Goal: Find specific page/section: Find specific page/section

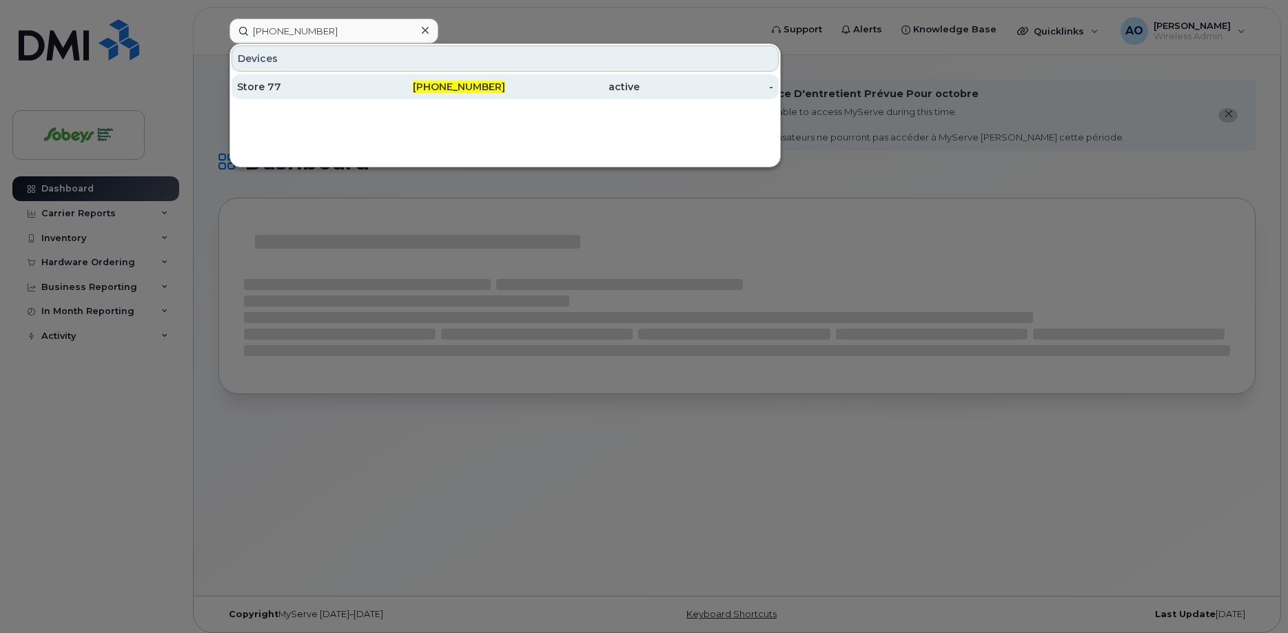
type input "902-476-1513"
click at [275, 85] on div "Store 77" at bounding box center [304, 87] width 134 height 14
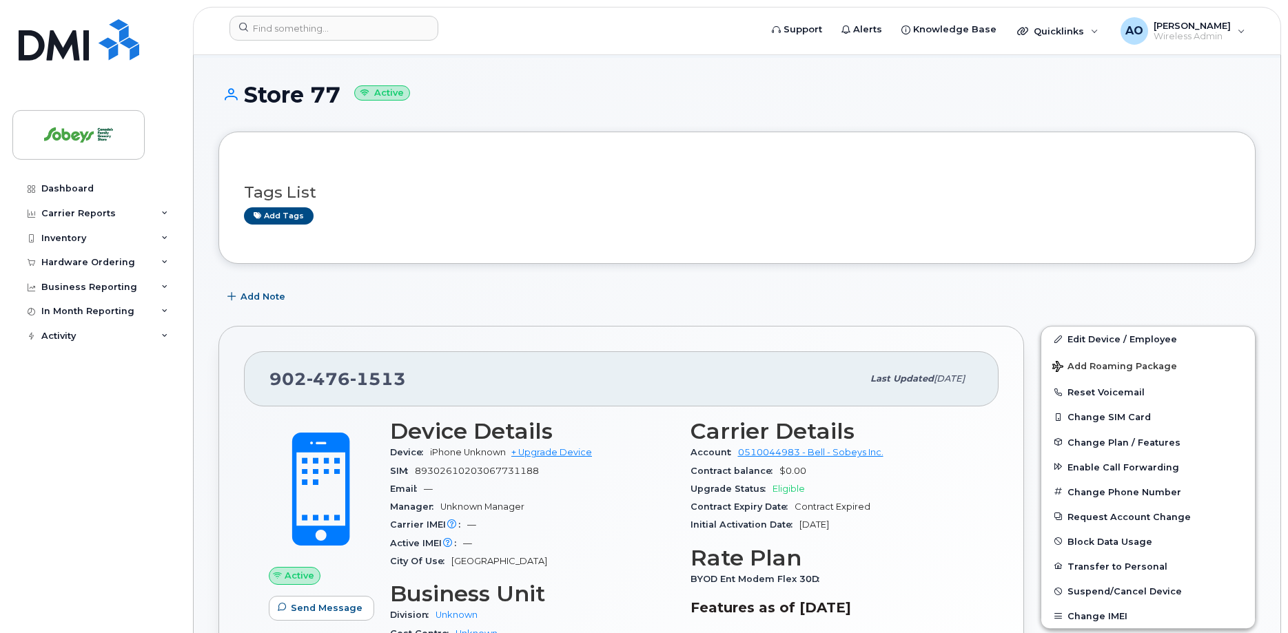
scroll to position [70, 0]
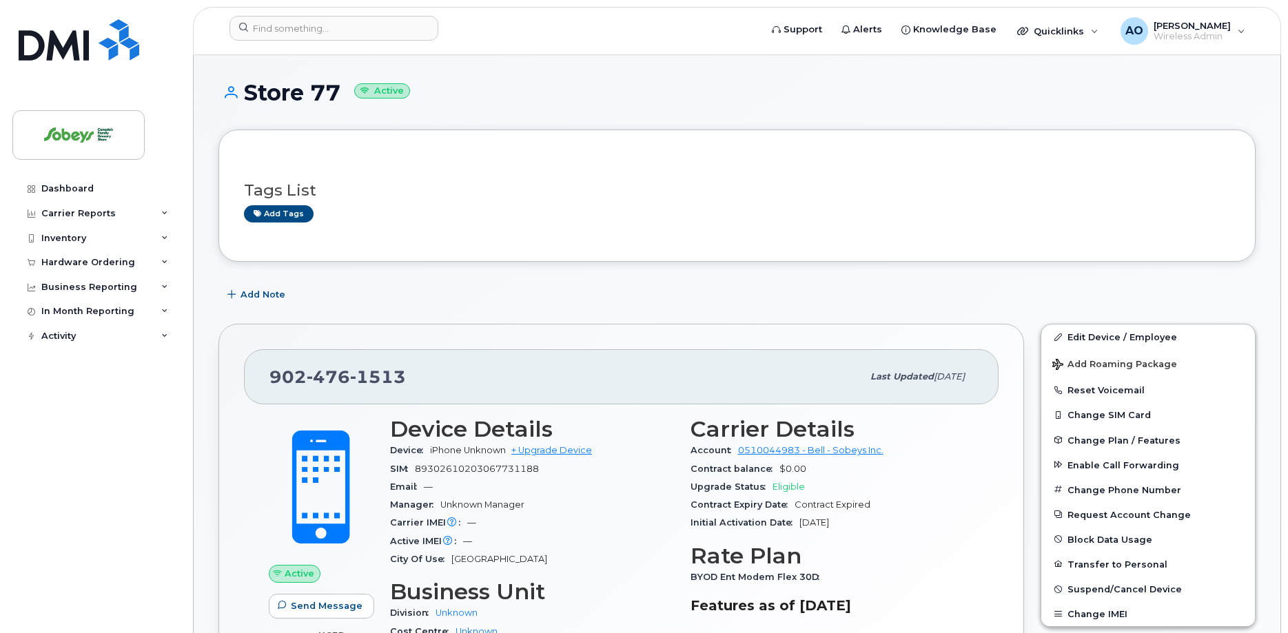
click at [332, 9] on header "Support Alerts Knowledge Base Quicklinks Suspend / Cancel Device Change SIM Car…" at bounding box center [737, 31] width 1088 height 48
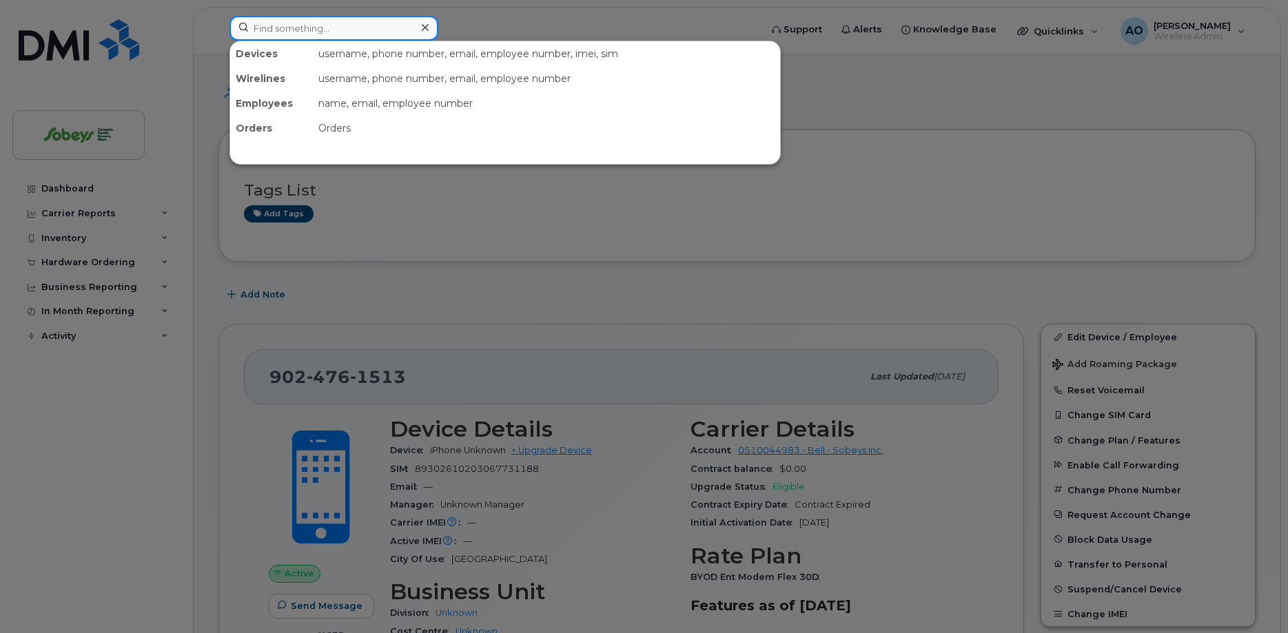
click at [336, 23] on input at bounding box center [334, 28] width 209 height 25
paste input "902-220-8180"
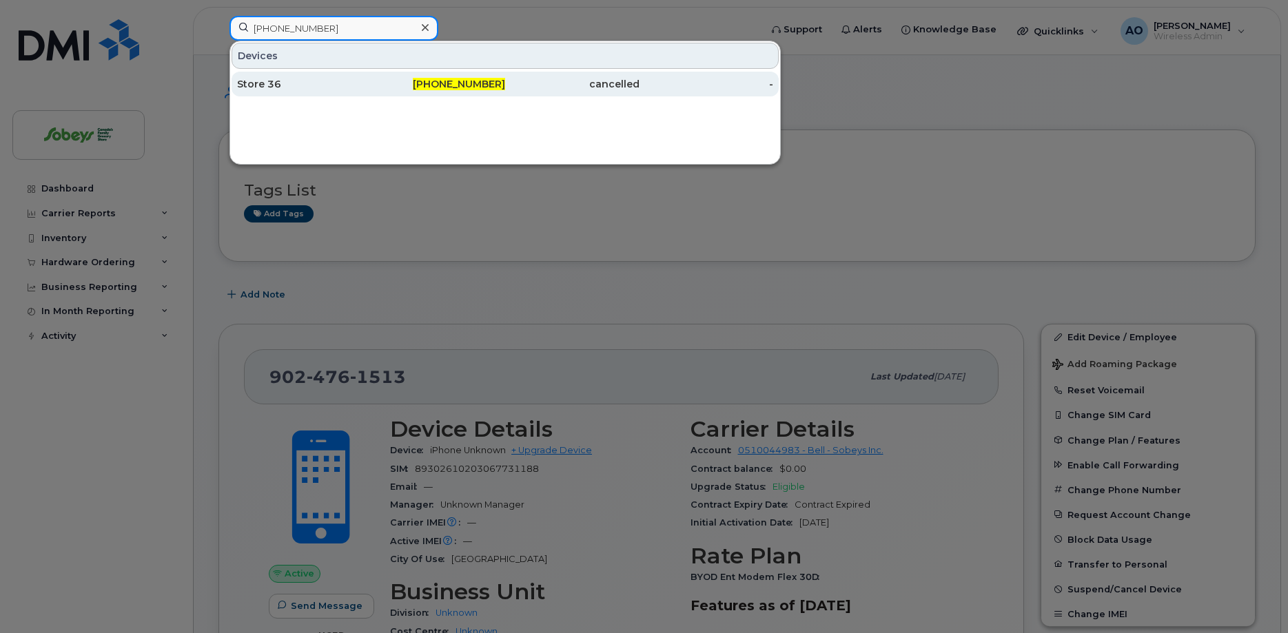
type input "902-220-8180"
click at [260, 89] on div "Store 36" at bounding box center [304, 84] width 134 height 14
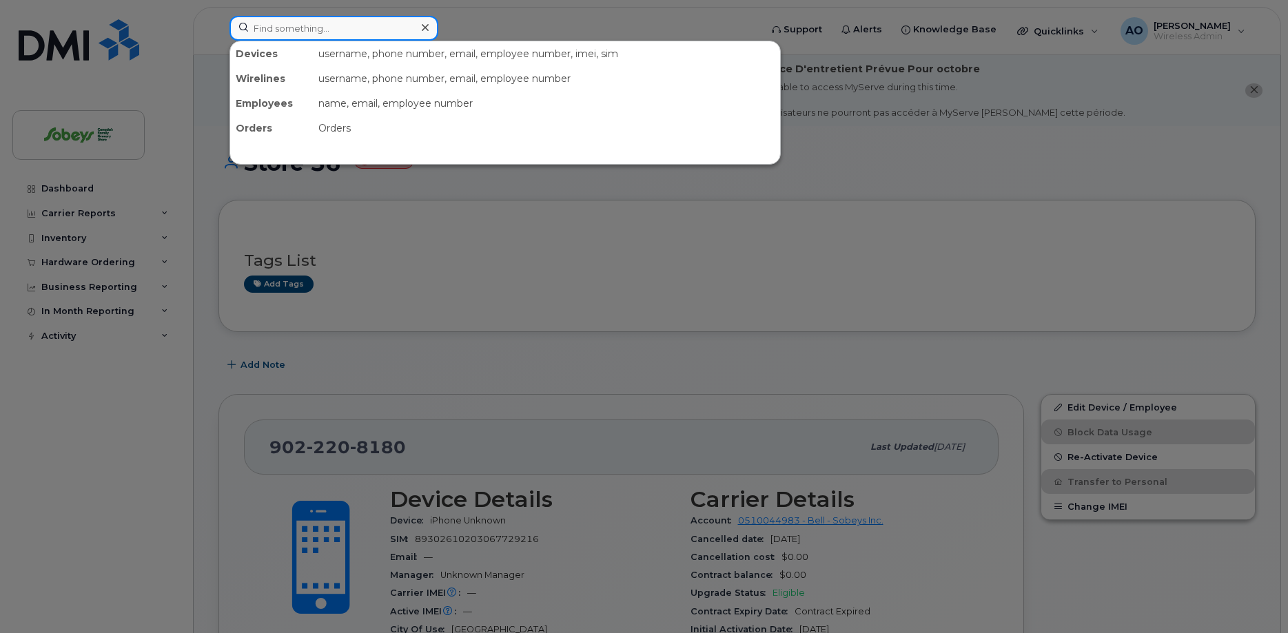
click at [281, 29] on input at bounding box center [334, 28] width 209 height 25
paste input "902-221-1865"
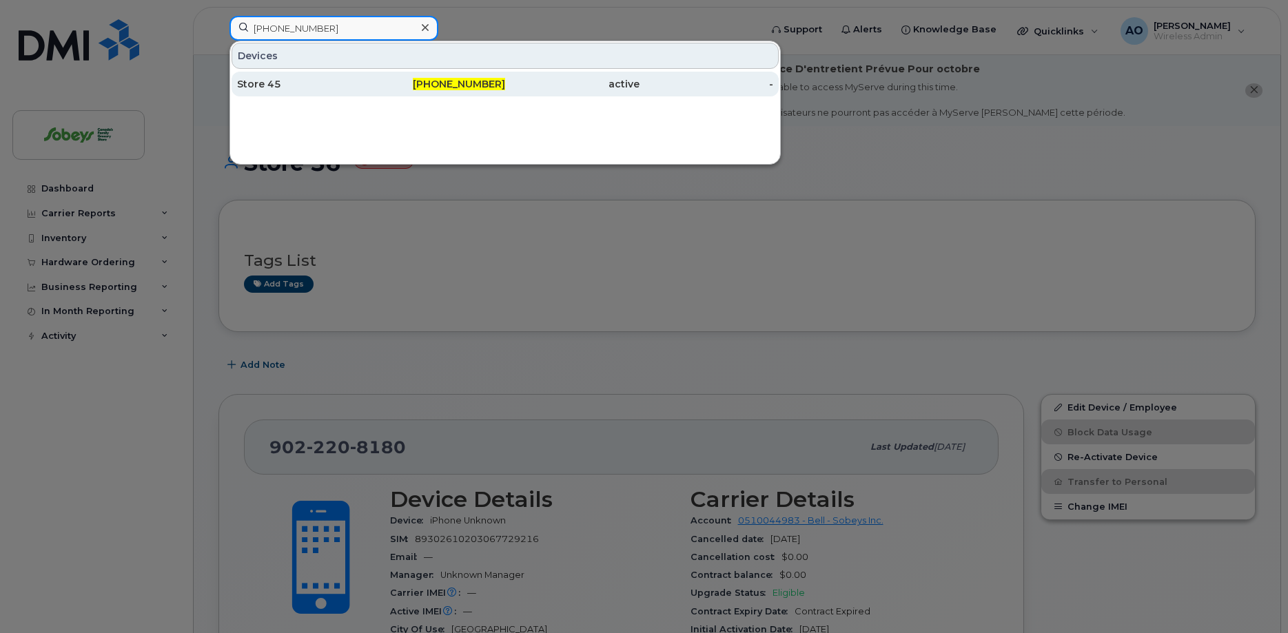
type input "902-221-1865"
click at [292, 87] on div "Store 45" at bounding box center [304, 84] width 134 height 14
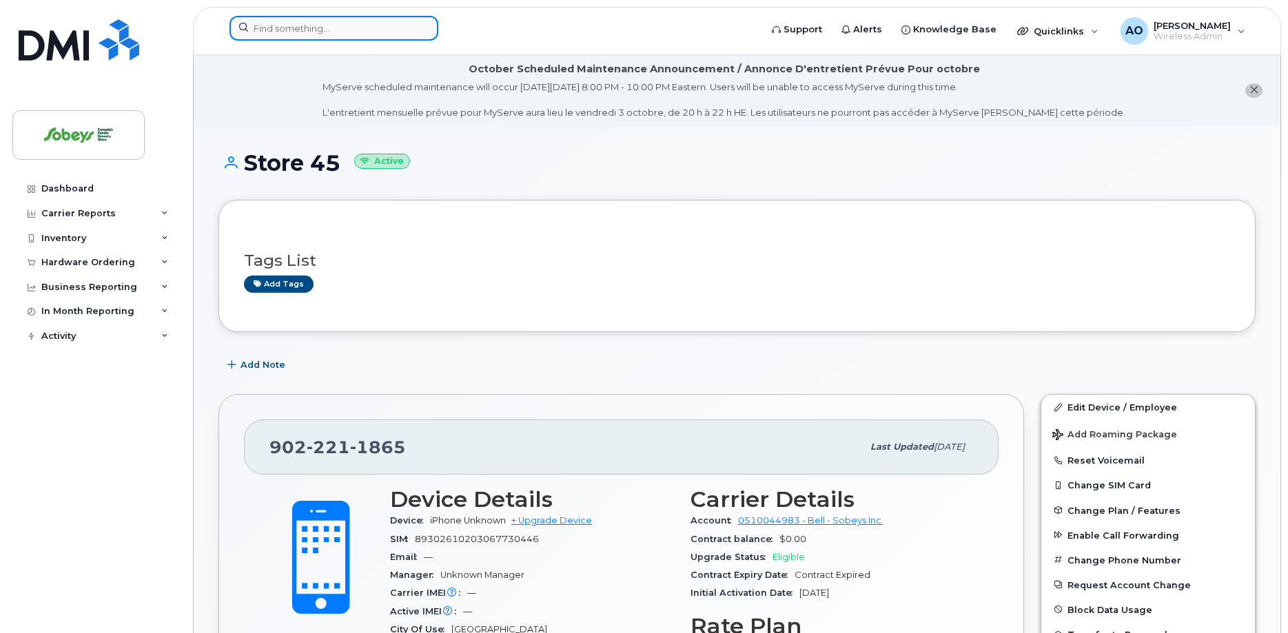
click at [289, 37] on input at bounding box center [334, 28] width 209 height 25
paste input "902-240-2619"
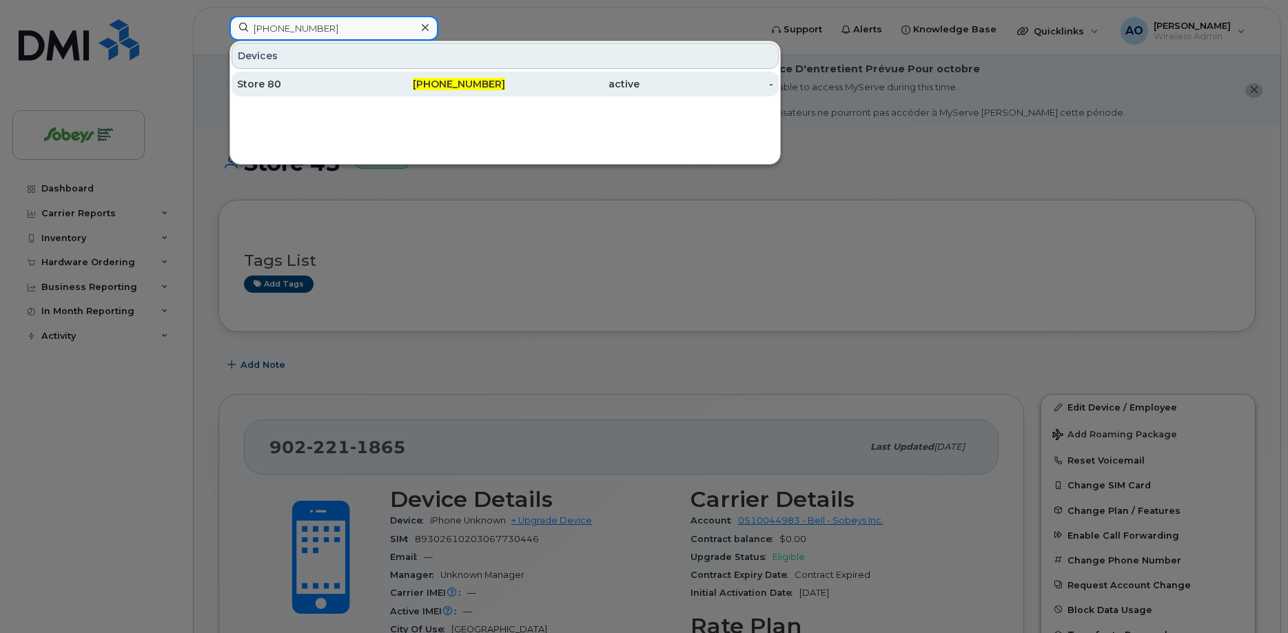
type input "902-240-2619"
click at [298, 92] on div "Store 80" at bounding box center [304, 84] width 134 height 25
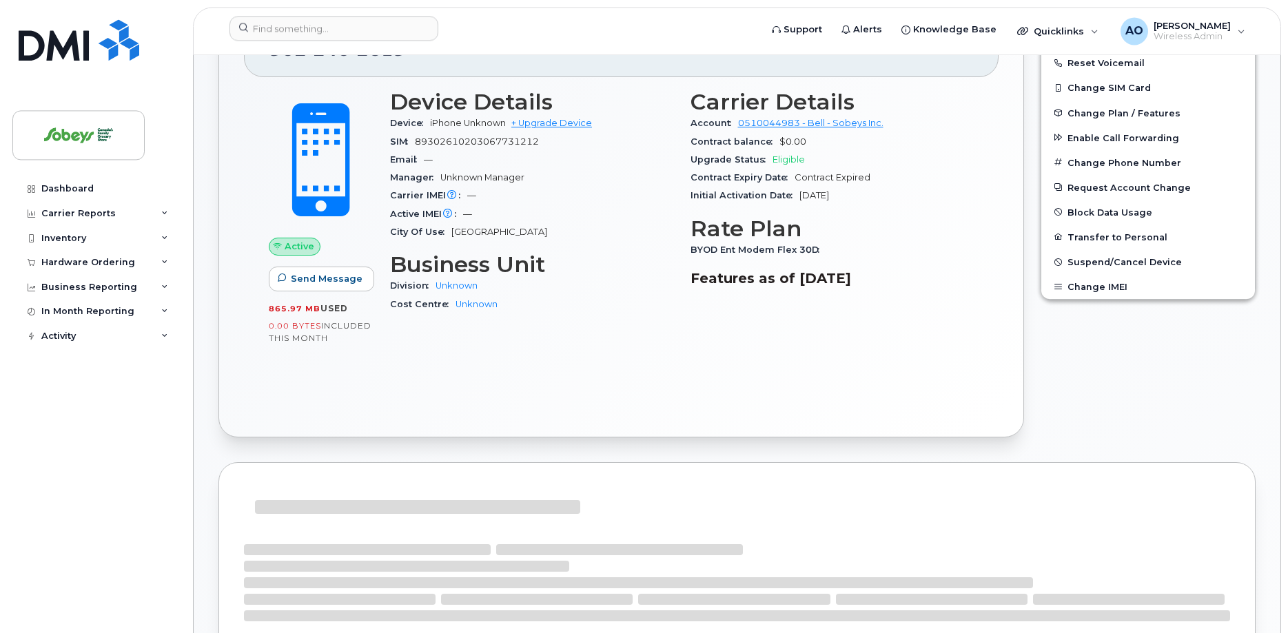
scroll to position [422, 0]
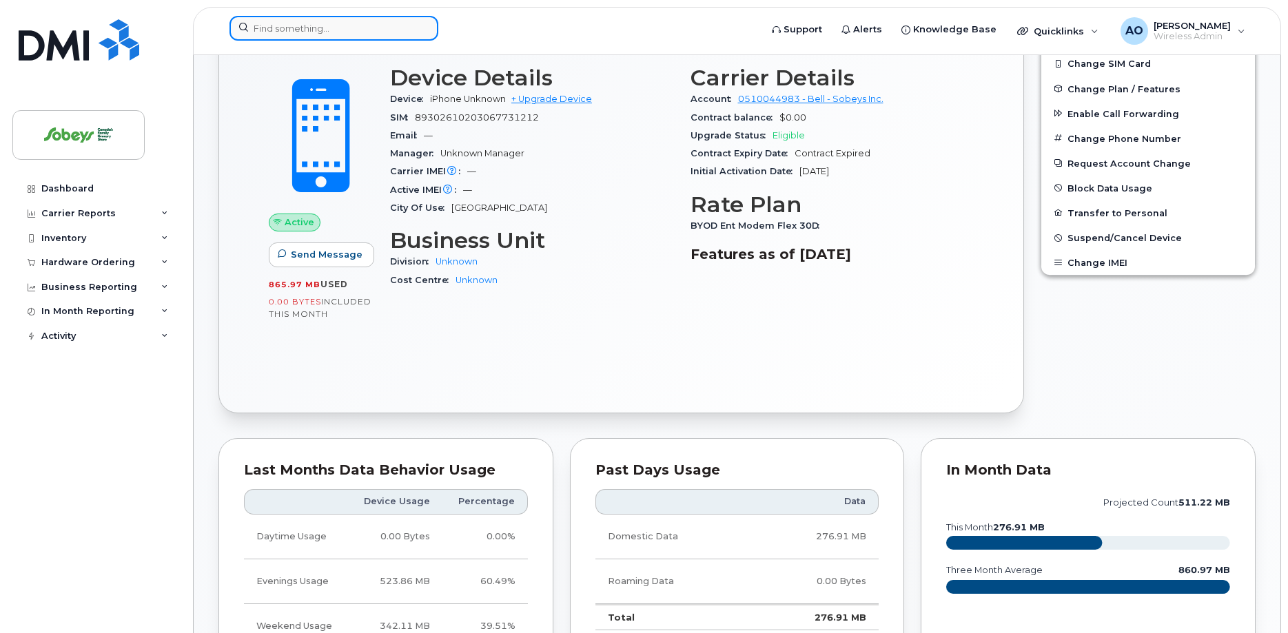
click at [312, 32] on input at bounding box center [334, 28] width 209 height 25
paste input "[PHONE_NUMBER]"
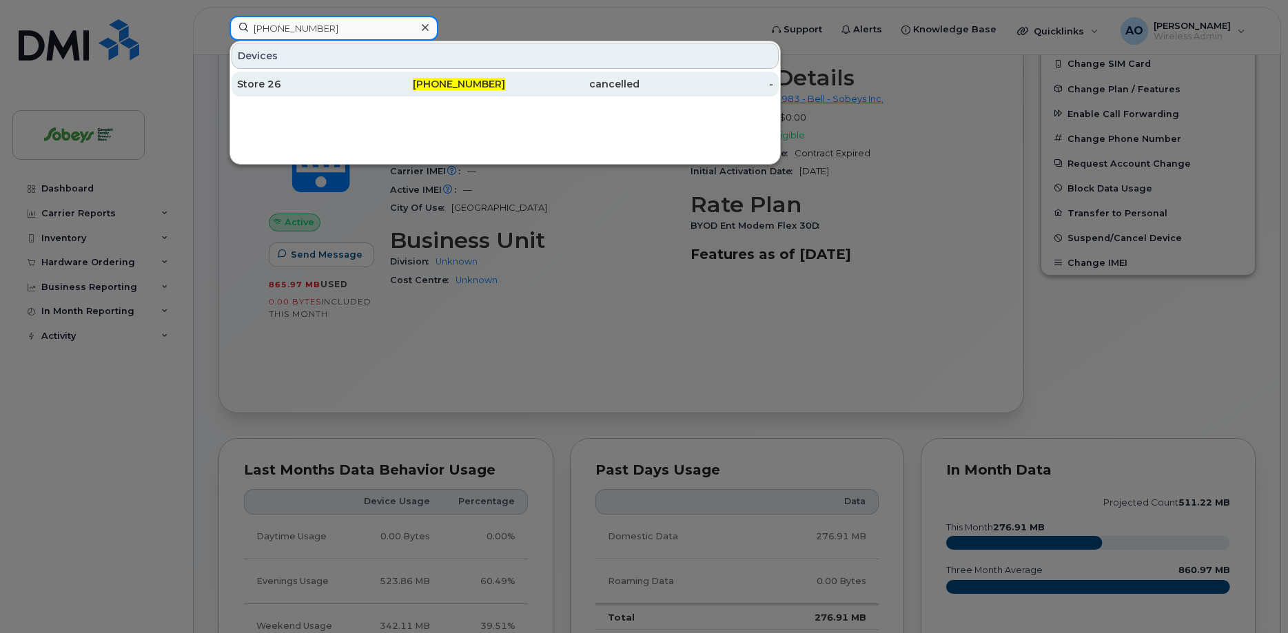
type input "[PHONE_NUMBER]"
click at [304, 83] on div "Store 26" at bounding box center [304, 84] width 134 height 14
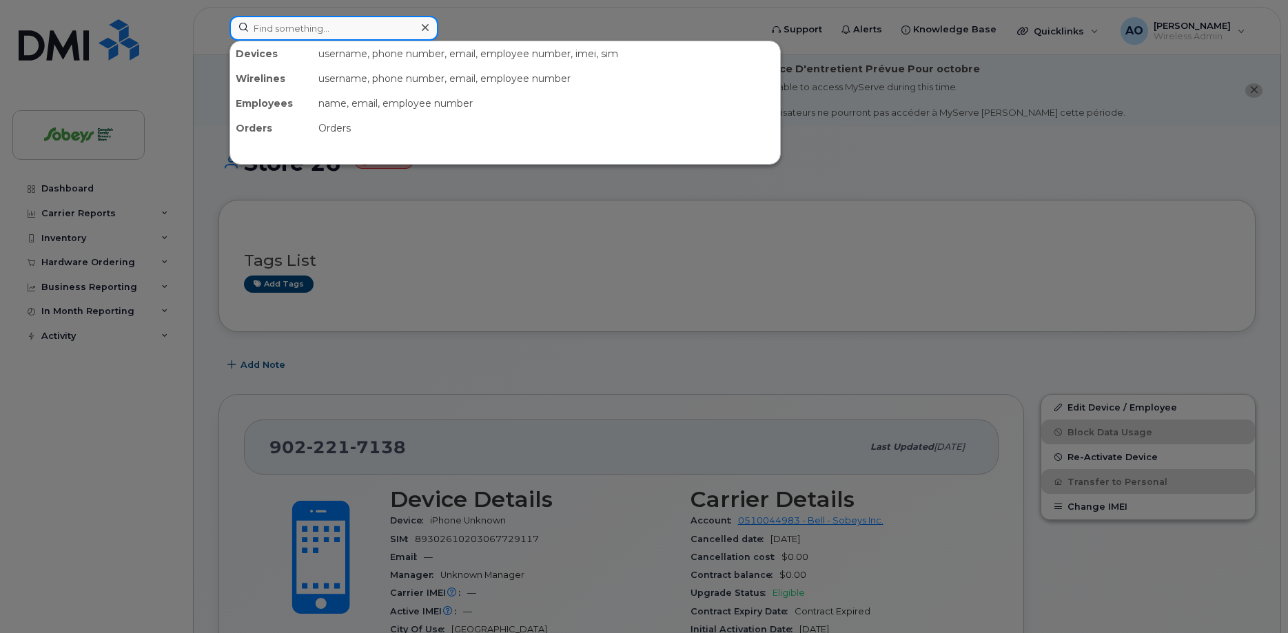
click at [351, 26] on input at bounding box center [334, 28] width 209 height 25
click at [341, 29] on input at bounding box center [334, 28] width 209 height 25
paste input "902-478-0095"
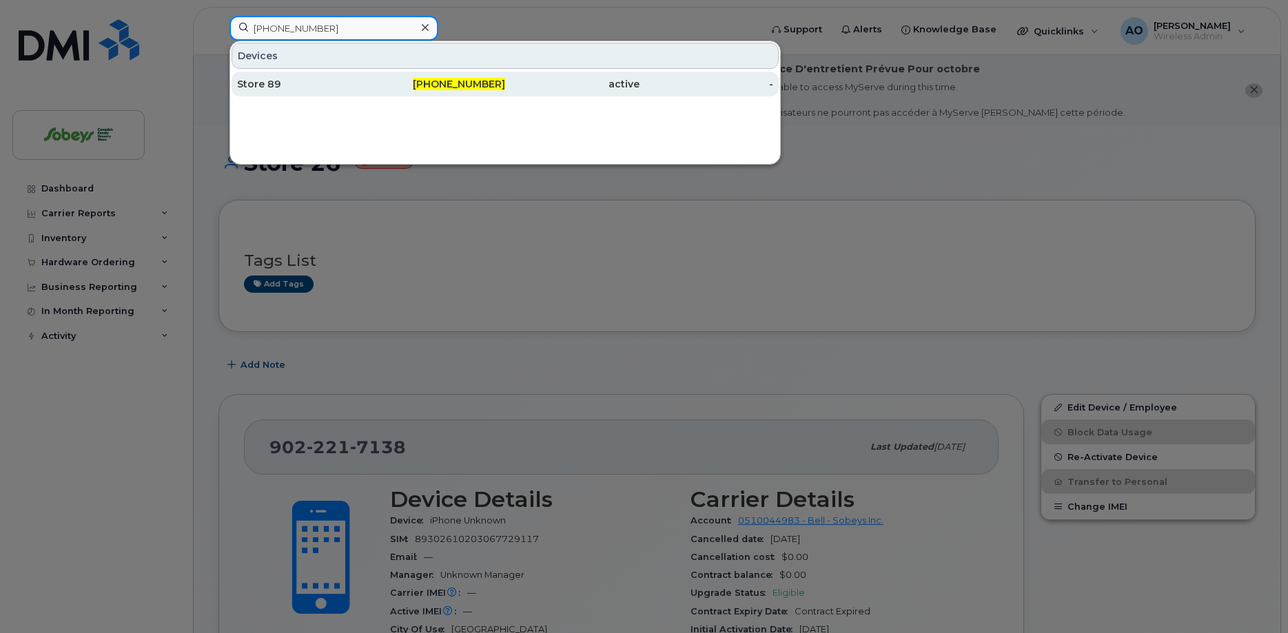
type input "902-478-0095"
click at [261, 89] on div "Store 89" at bounding box center [304, 84] width 134 height 14
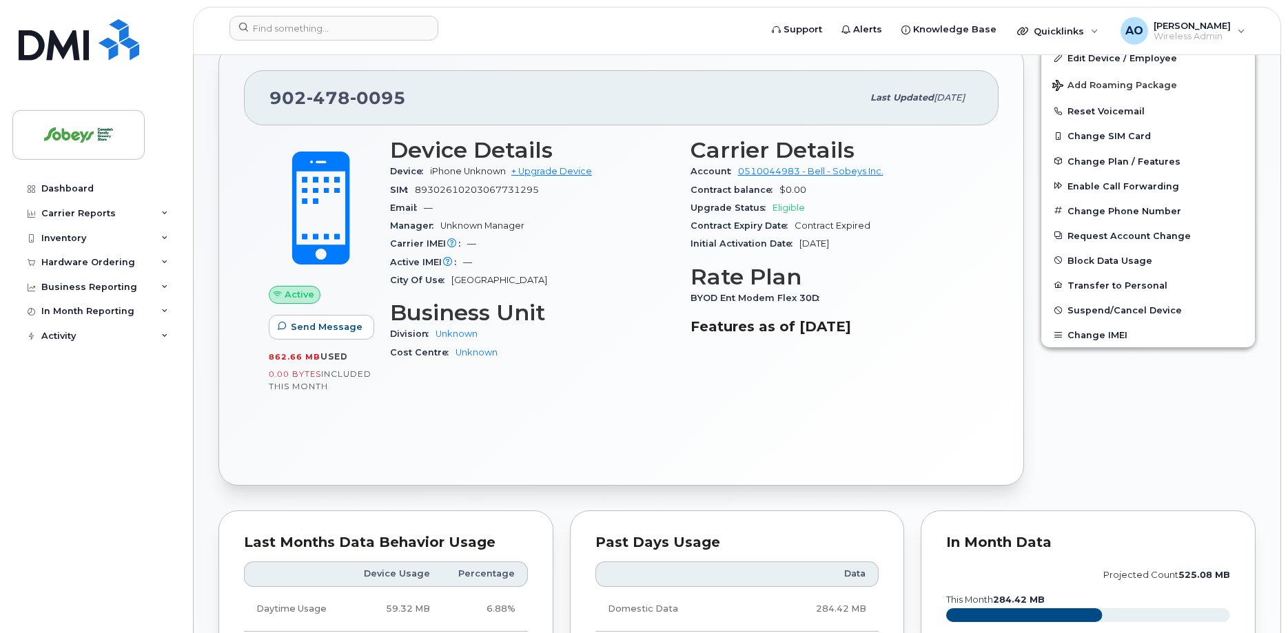
scroll to position [339, 0]
